Goal: Information Seeking & Learning: Learn about a topic

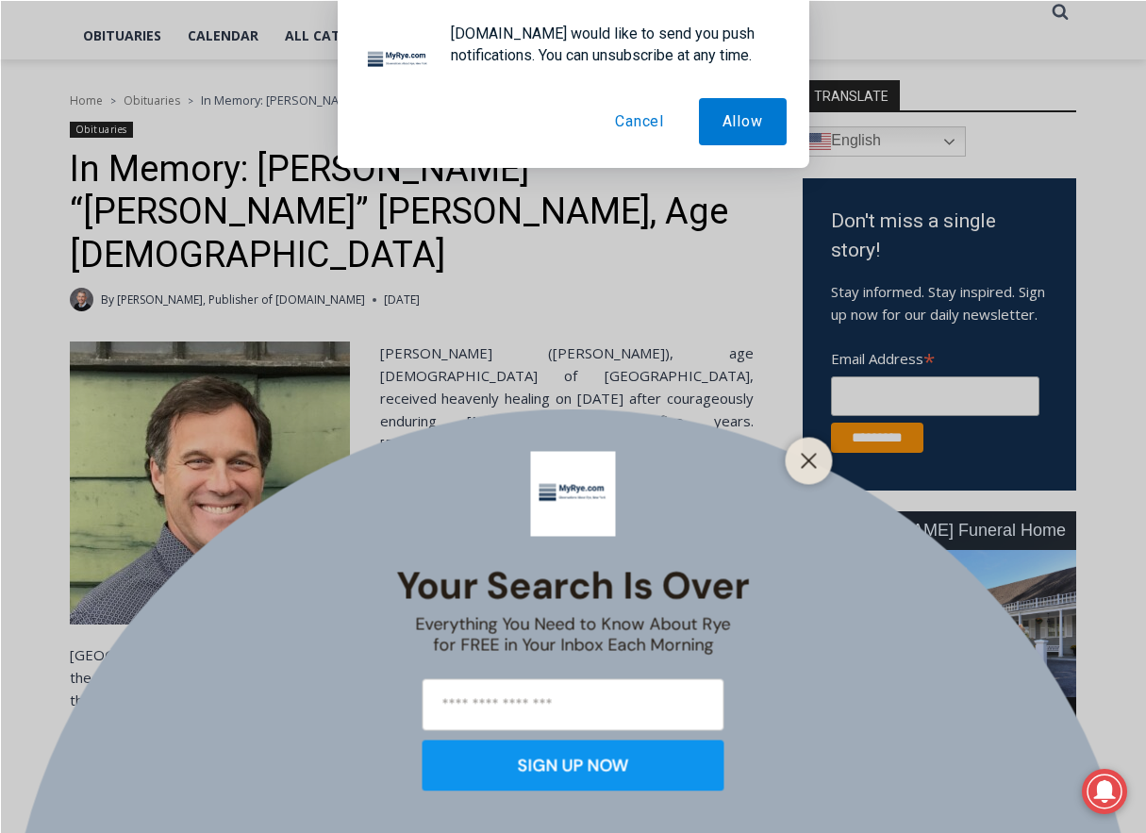
click at [615, 130] on button "Cancel" at bounding box center [640, 121] width 96 height 47
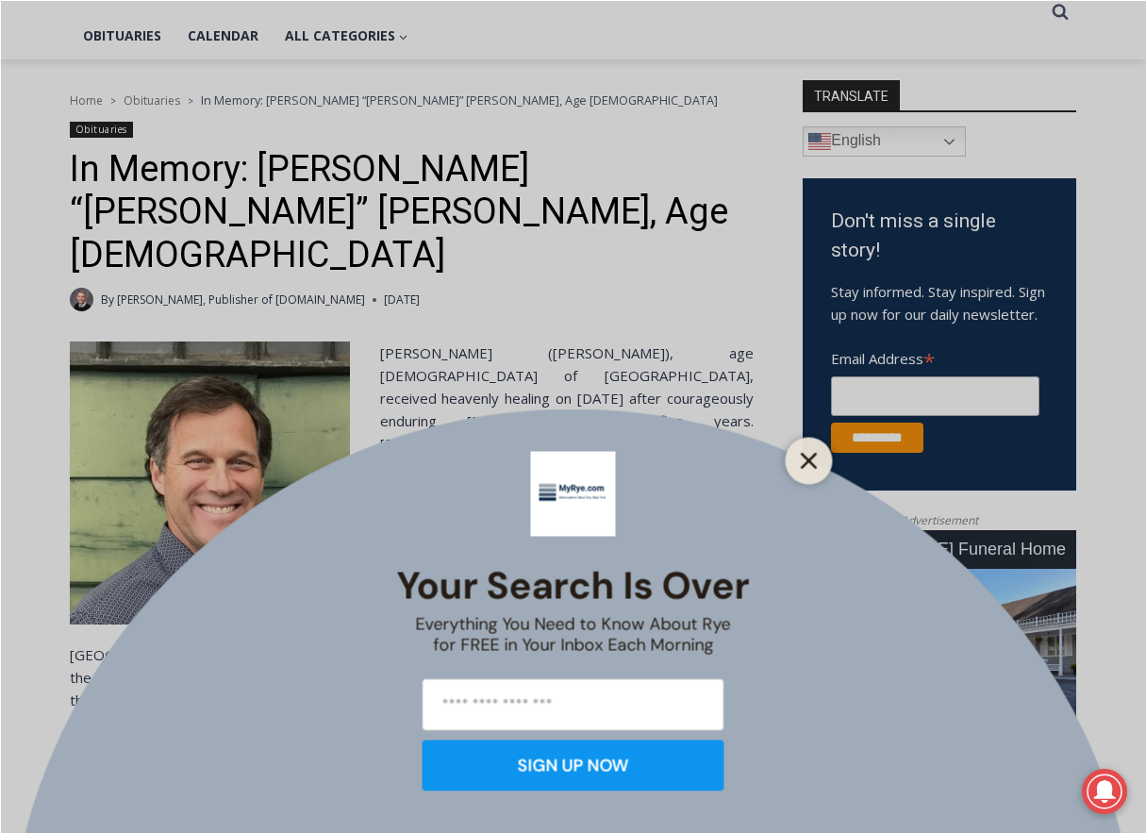
click at [796, 467] on button "Close" at bounding box center [809, 460] width 26 height 26
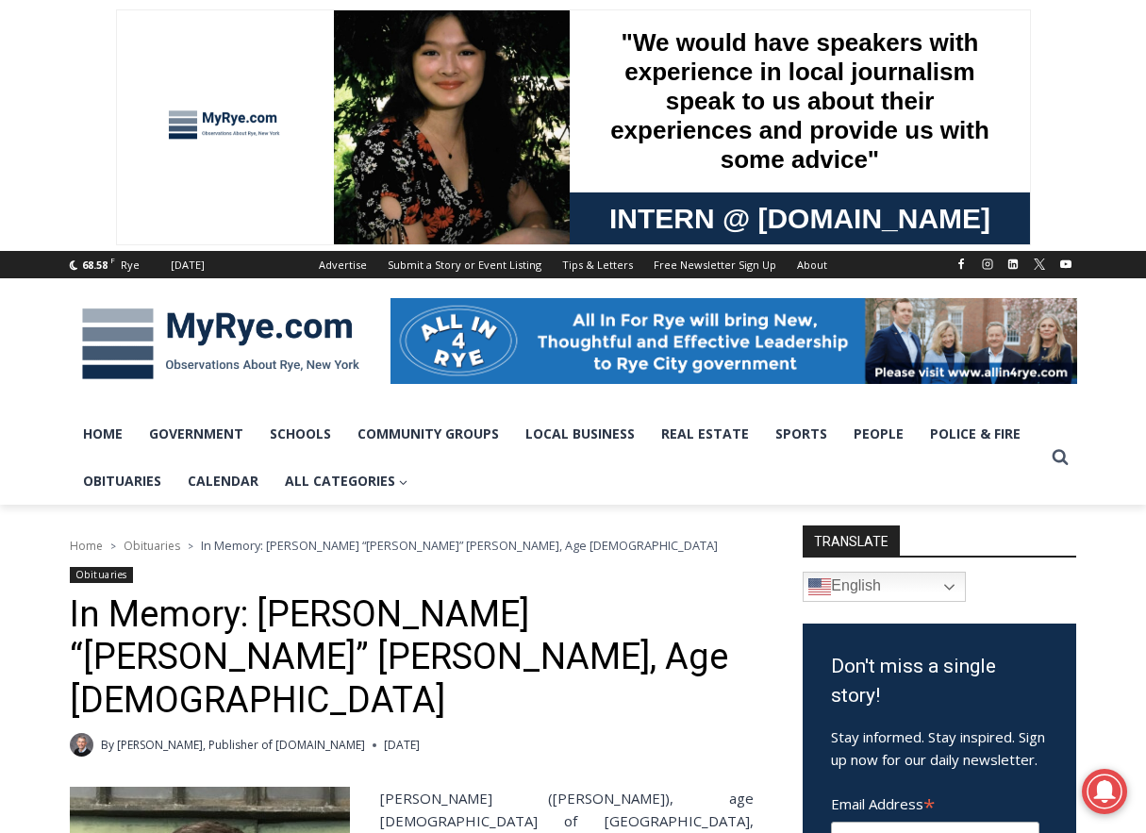
click at [209, 347] on img at bounding box center [221, 344] width 302 height 98
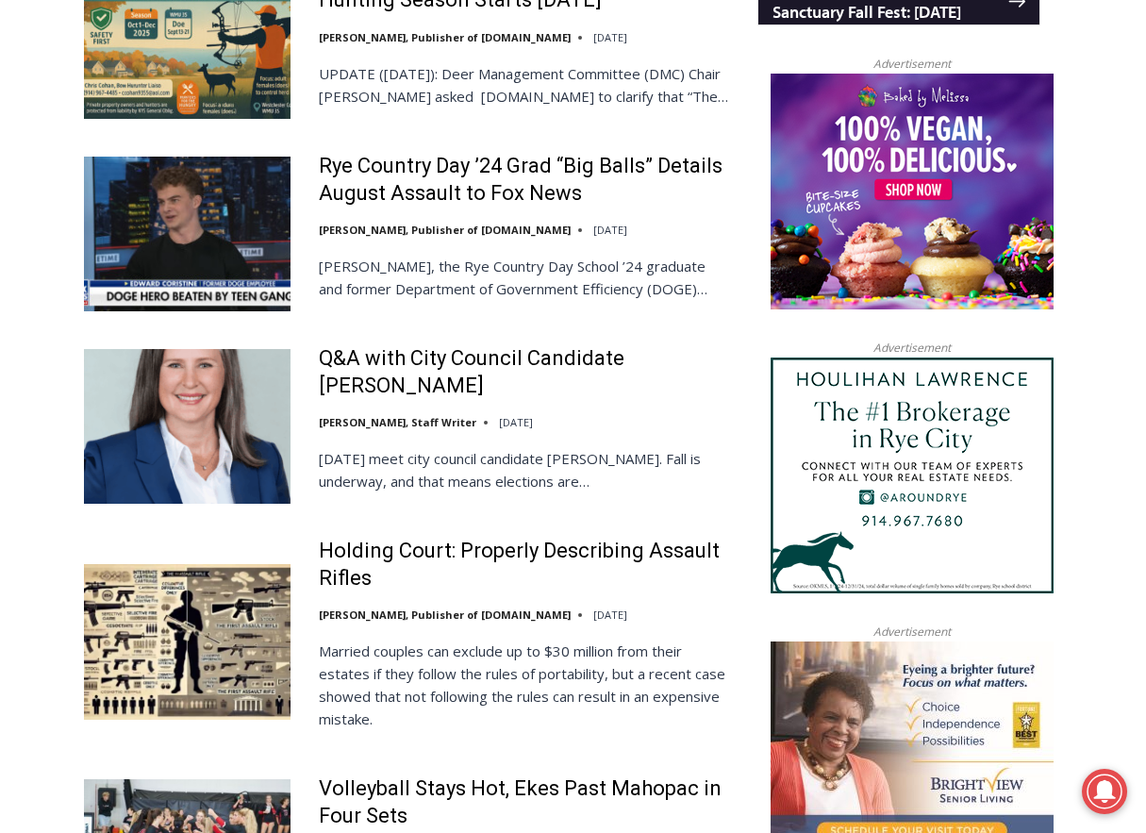
scroll to position [2063, 0]
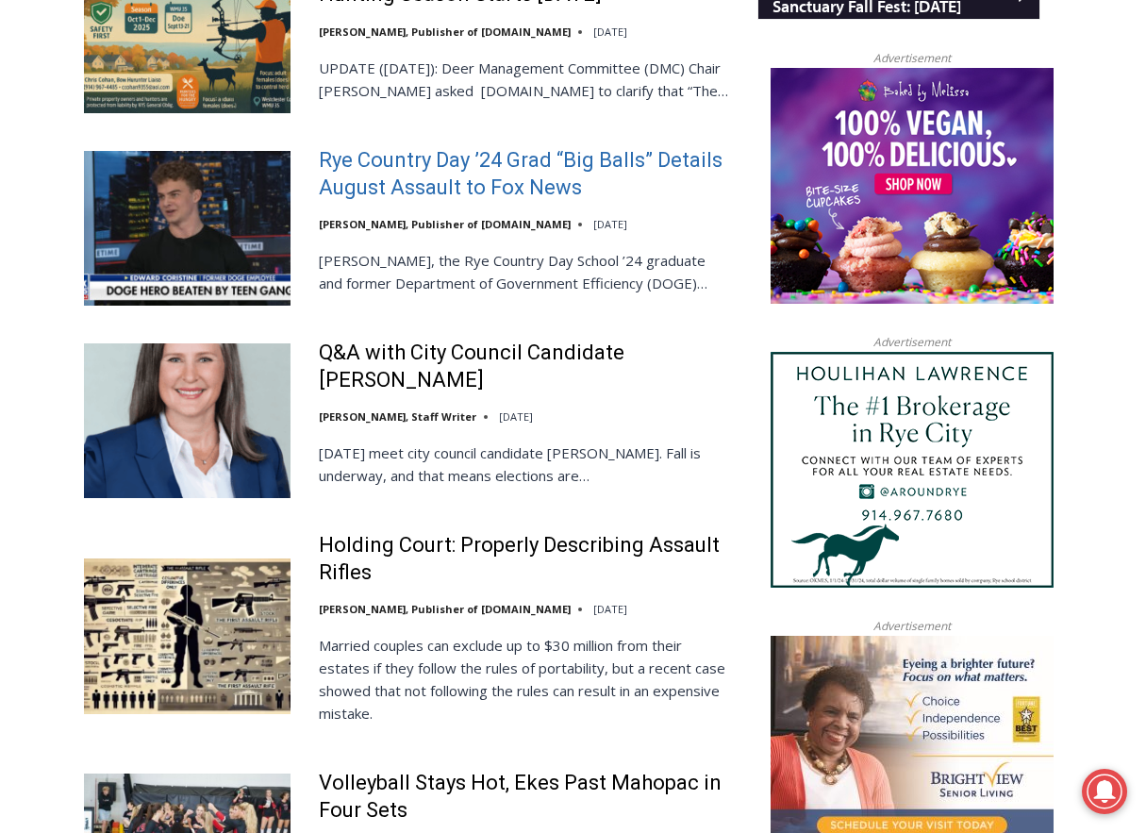
click at [354, 174] on link "Rye Country Day ’24 Grad “Big Balls” Details August Assault to Fox News" at bounding box center [526, 174] width 414 height 54
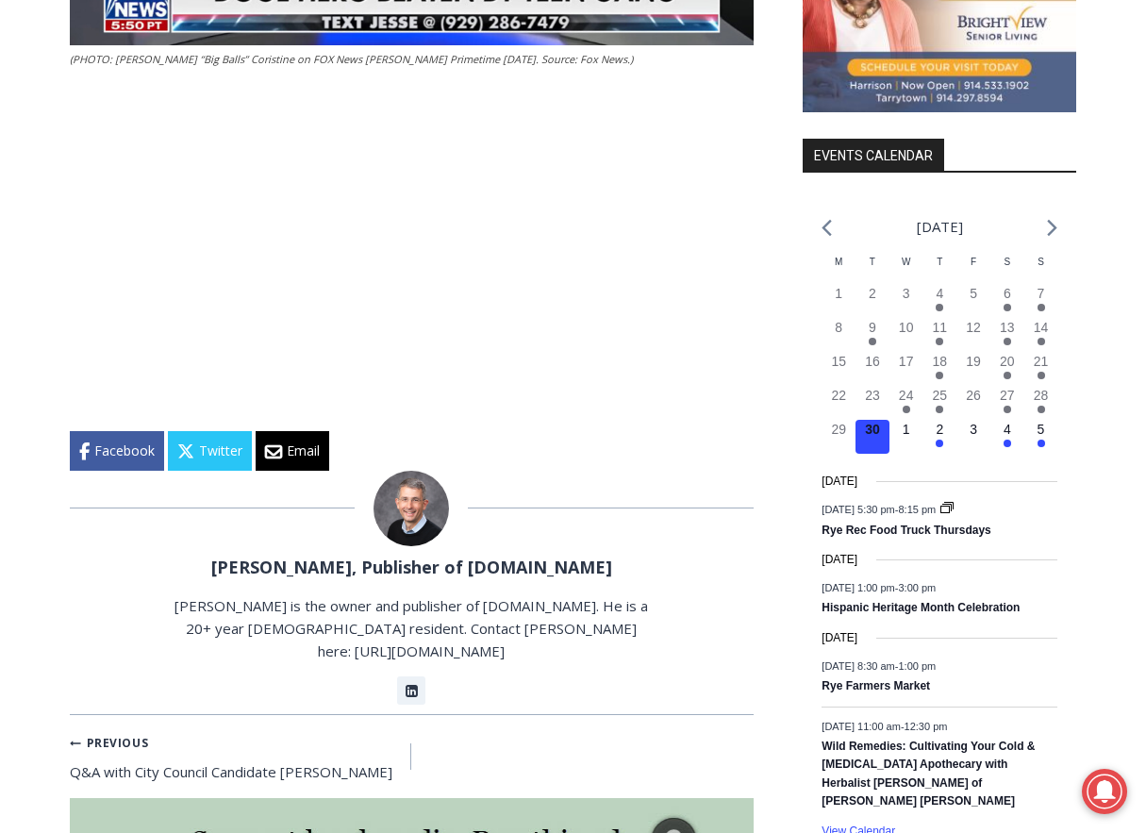
scroll to position [2216, 0]
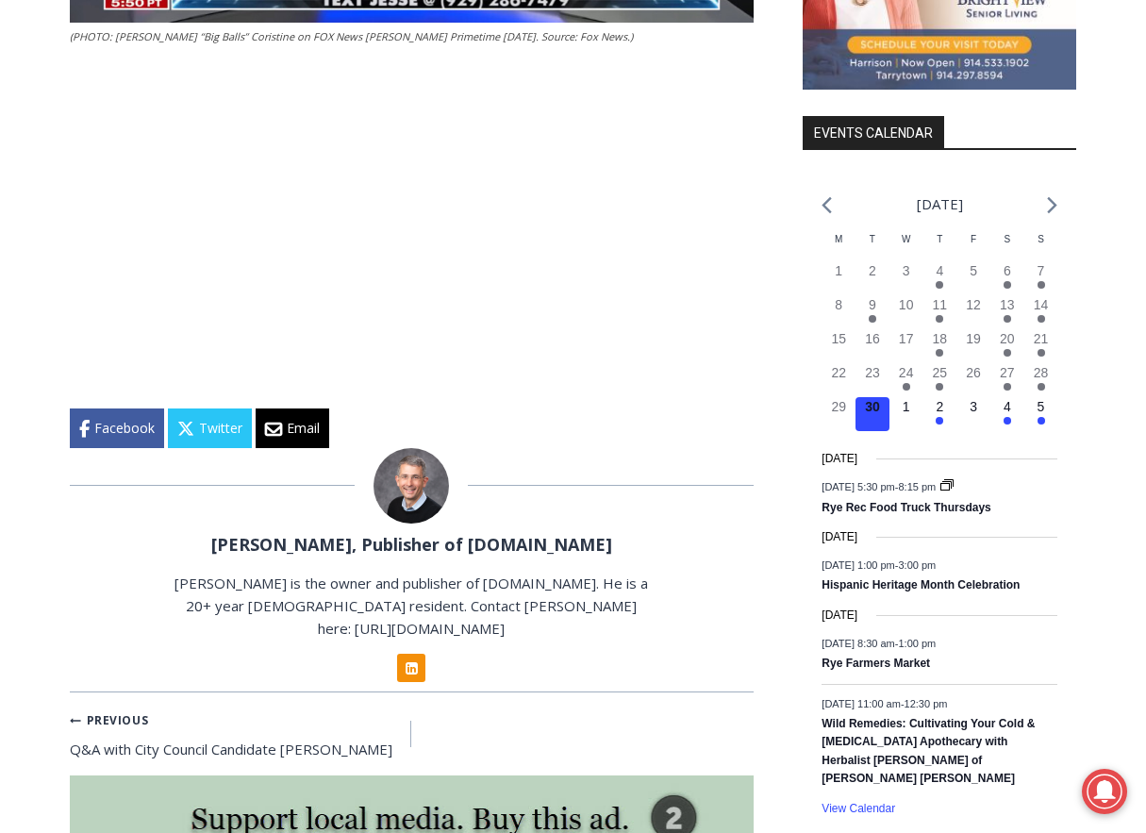
click at [409, 654] on link "Linkedin" at bounding box center [411, 668] width 28 height 28
